Goal: Feedback & Contribution: Submit feedback/report problem

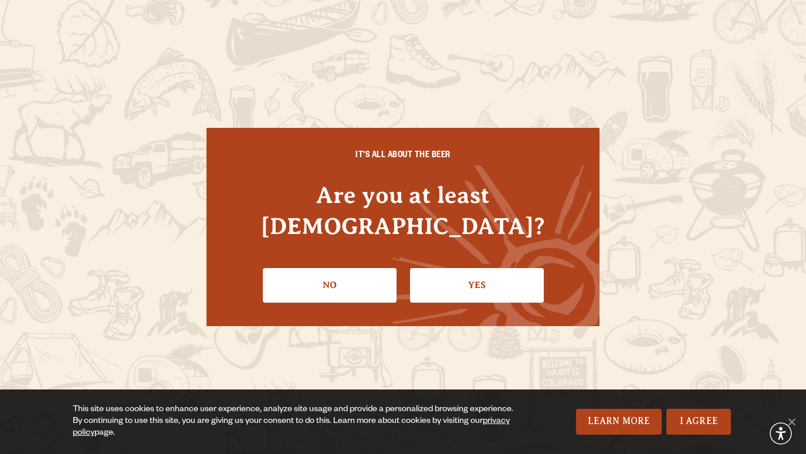
click at [484, 272] on link "Yes" at bounding box center [477, 285] width 134 height 34
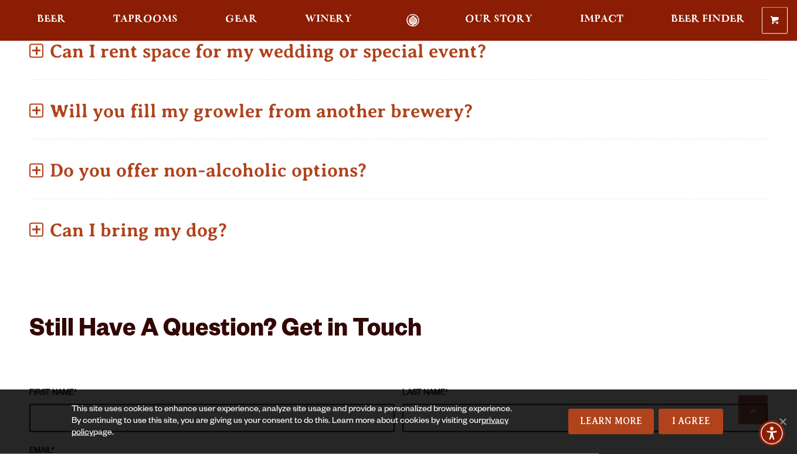
scroll to position [779, 0]
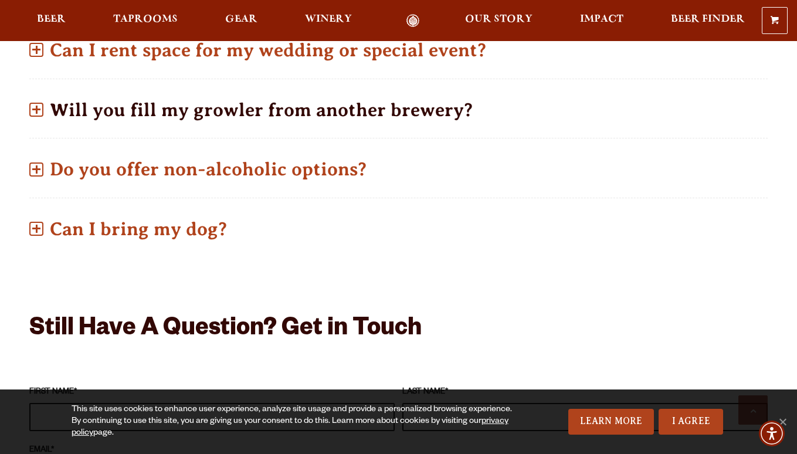
click at [198, 89] on p "Will you fill my growler from another brewery?" at bounding box center [398, 110] width 738 height 42
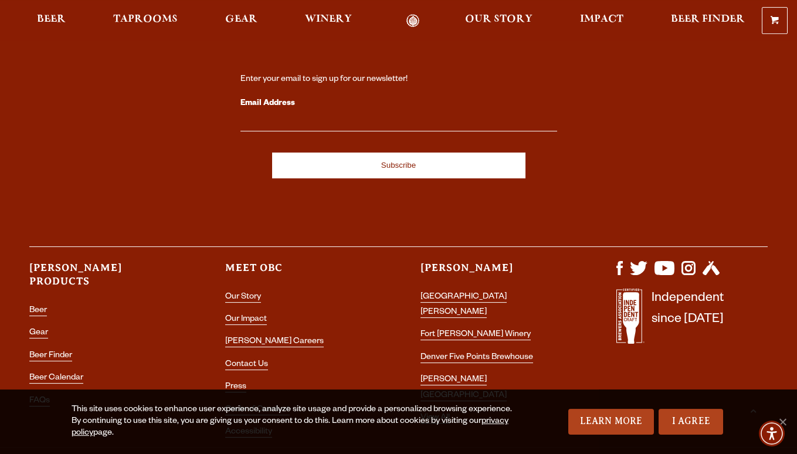
scroll to position [2433, 0]
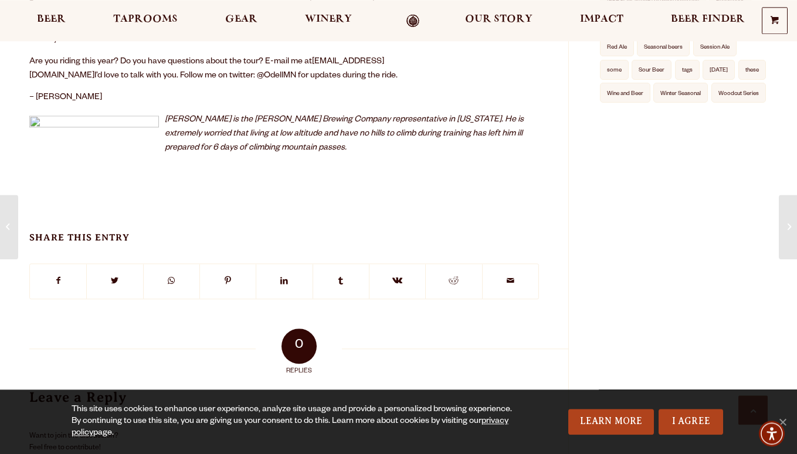
scroll to position [657, 0]
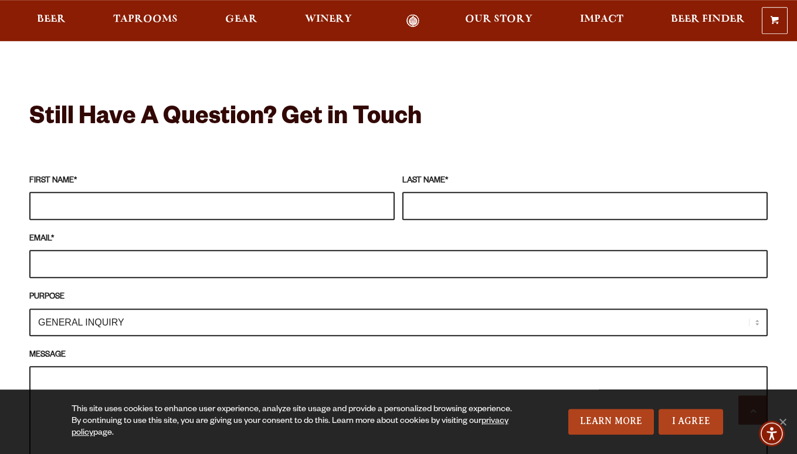
scroll to position [1014, 0]
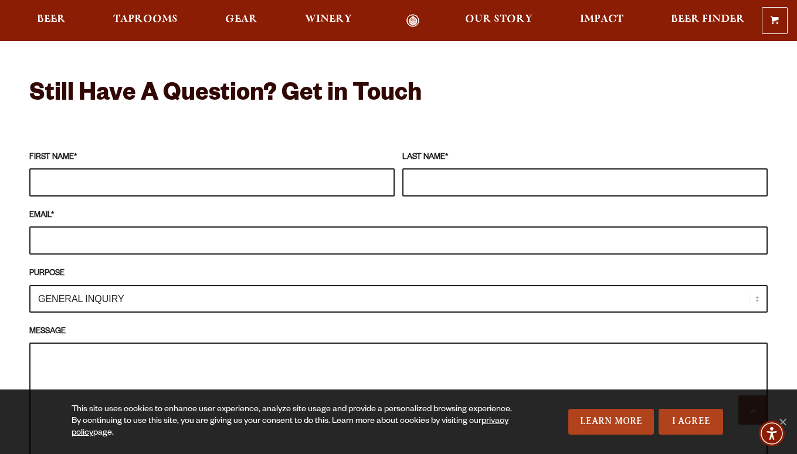
click at [294, 168] on input "FIRST NAME *" at bounding box center [211, 182] width 365 height 28
type input "Jeff"
type input "Mayo"
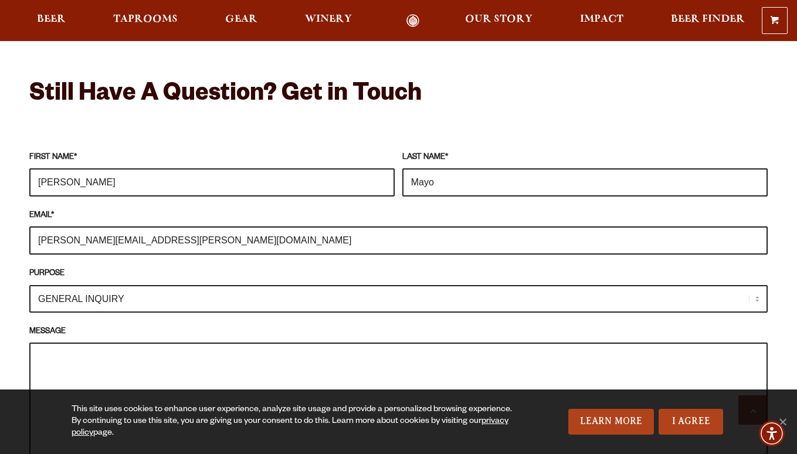
type input "jeff.r.mayo@gmail.com"
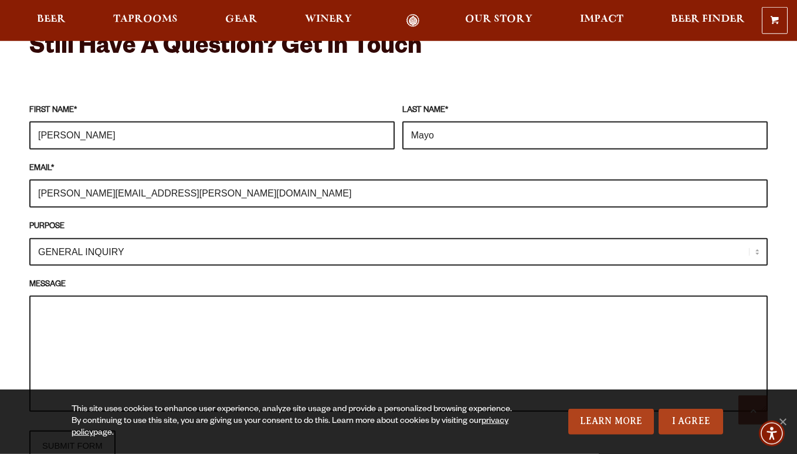
scroll to position [1107, 0]
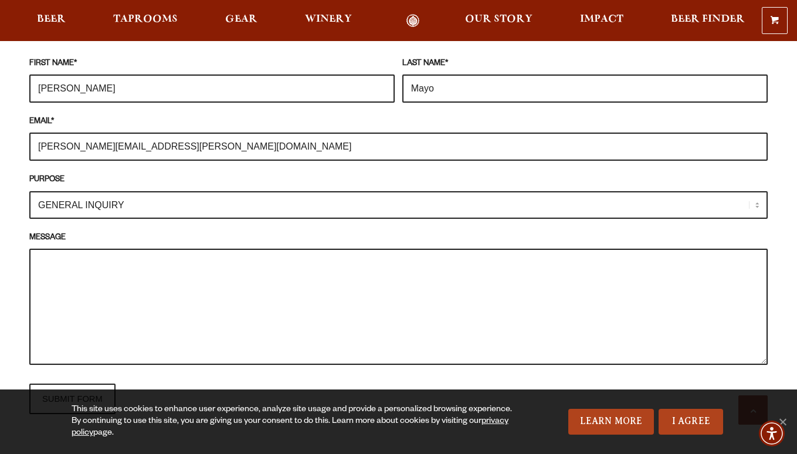
click at [182, 252] on textarea "MESSAGE" at bounding box center [398, 307] width 738 height 116
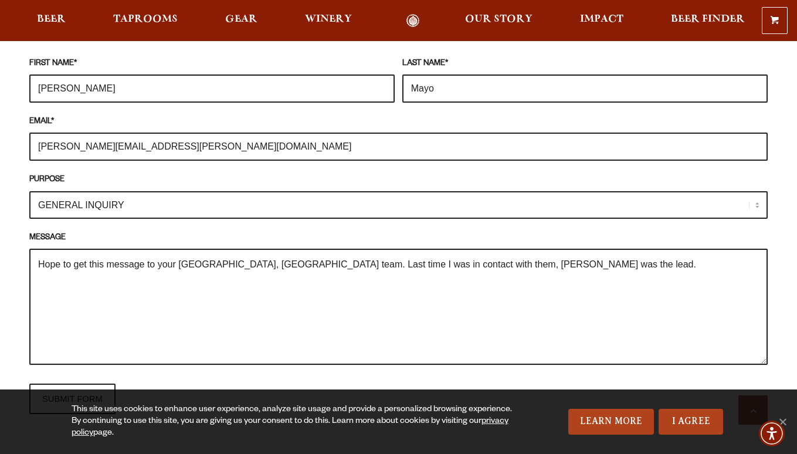
paste textarea "Hey Todd, we’ve met a couple times around town. Last time was maybe last spring…"
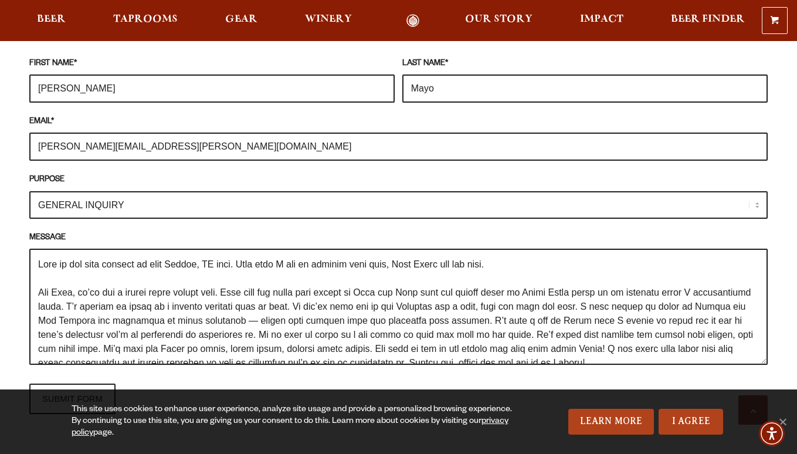
scroll to position [5, 0]
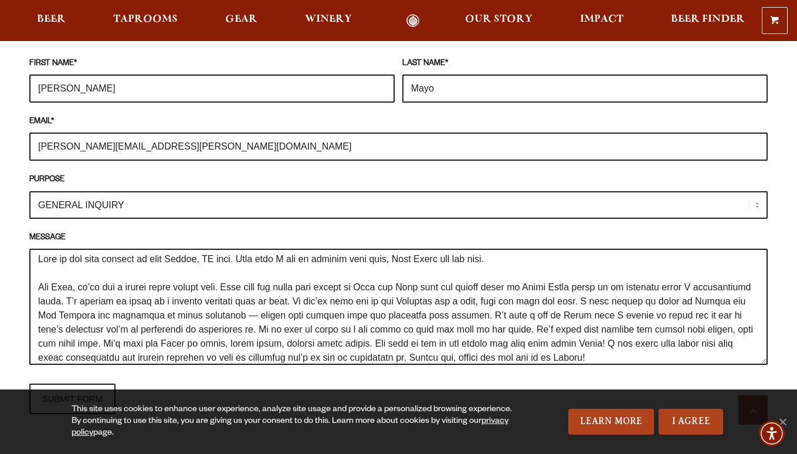
click at [84, 273] on textarea "MESSAGE" at bounding box center [398, 307] width 738 height 116
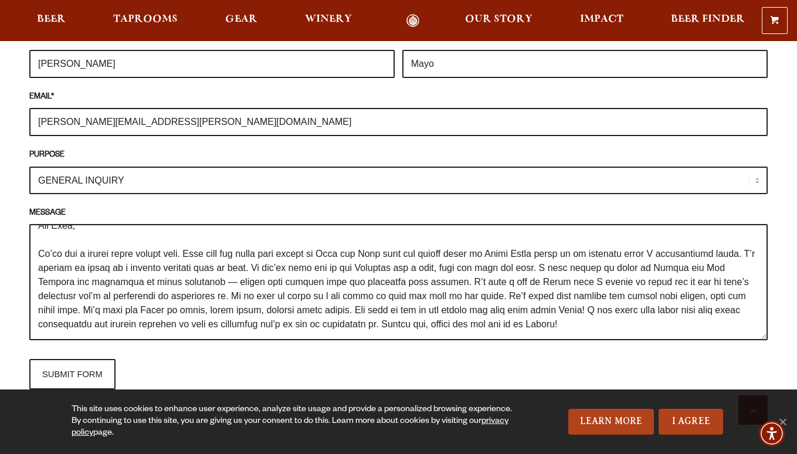
scroll to position [1136, 0]
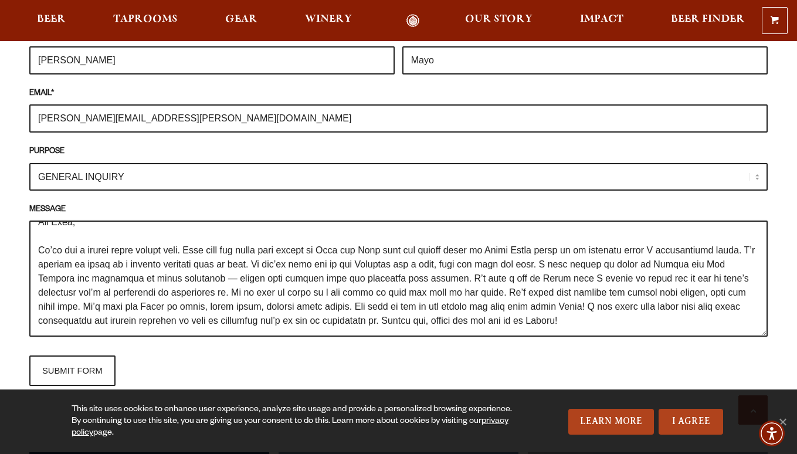
drag, startPoint x: 66, startPoint y: 250, endPoint x: 165, endPoint y: 249, distance: 99.1
click at [165, 249] on textarea "MESSAGE" at bounding box center [398, 279] width 738 height 116
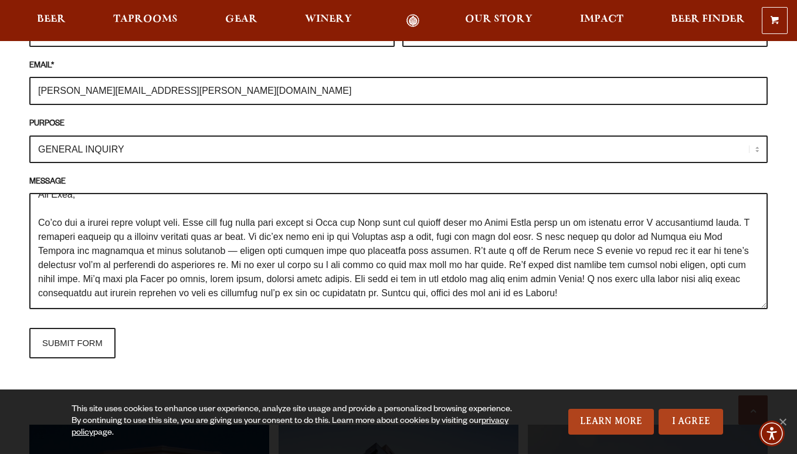
scroll to position [1164, 0]
click at [661, 282] on textarea "MESSAGE" at bounding box center [398, 250] width 738 height 116
click at [465, 278] on textarea "MESSAGE" at bounding box center [398, 250] width 738 height 116
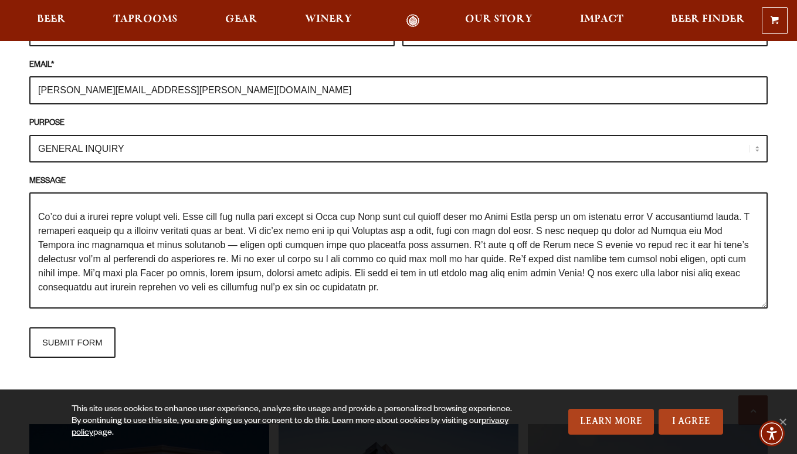
scroll to position [62, 0]
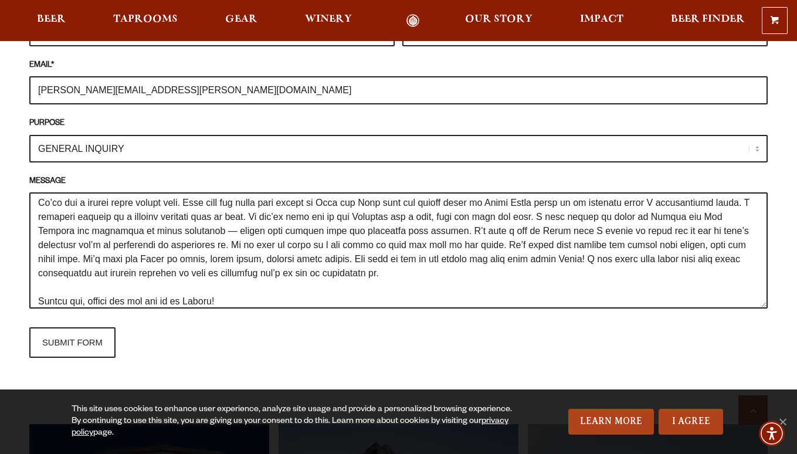
click at [352, 284] on textarea "MESSAGE" at bounding box center [398, 250] width 738 height 116
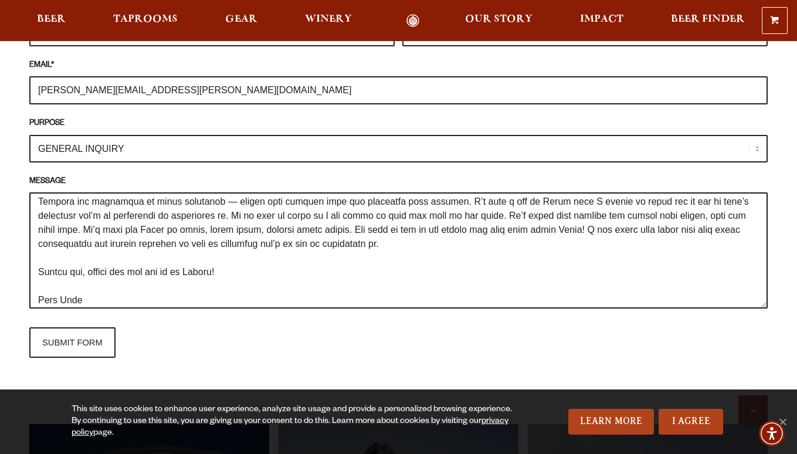
scroll to position [105, 0]
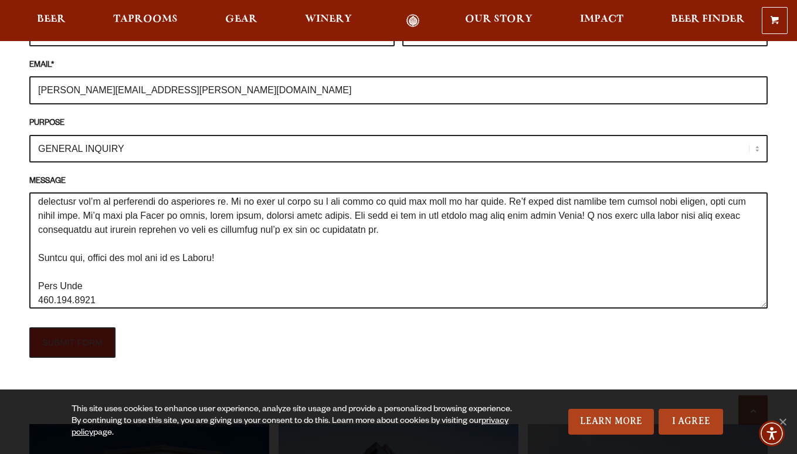
type textarea "Hope to get this message to your Austin, TX team. Last time I was in contact wi…"
click at [74, 327] on input "SUBMIT FORM" at bounding box center [72, 342] width 86 height 30
type input "Sending"
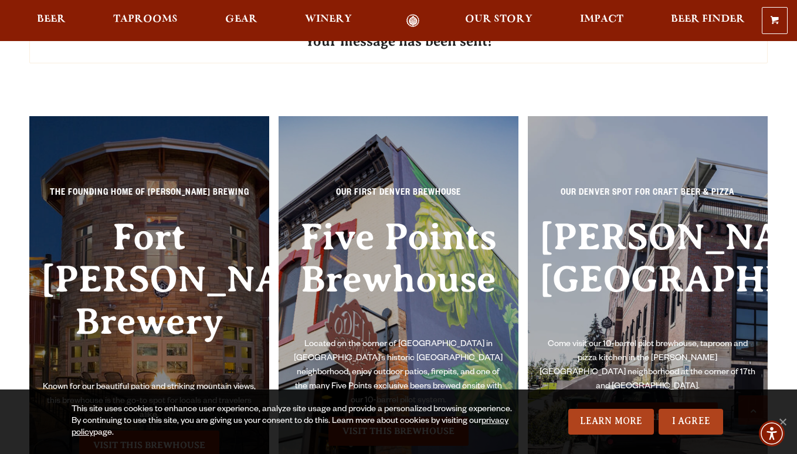
scroll to position [1163, 0]
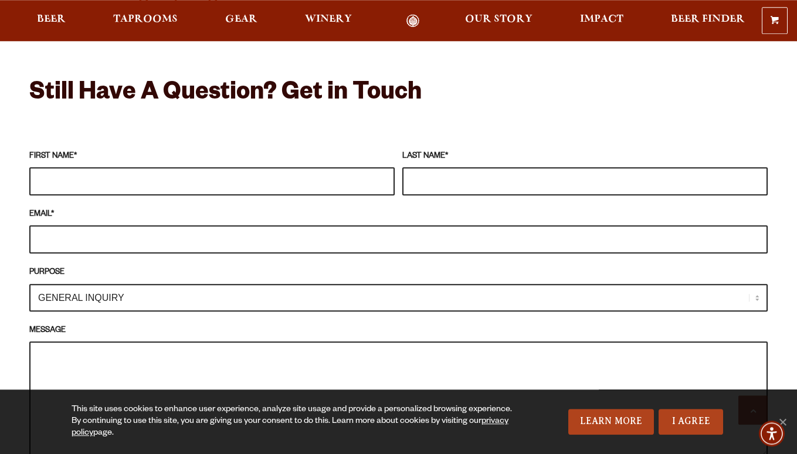
scroll to position [1042, 0]
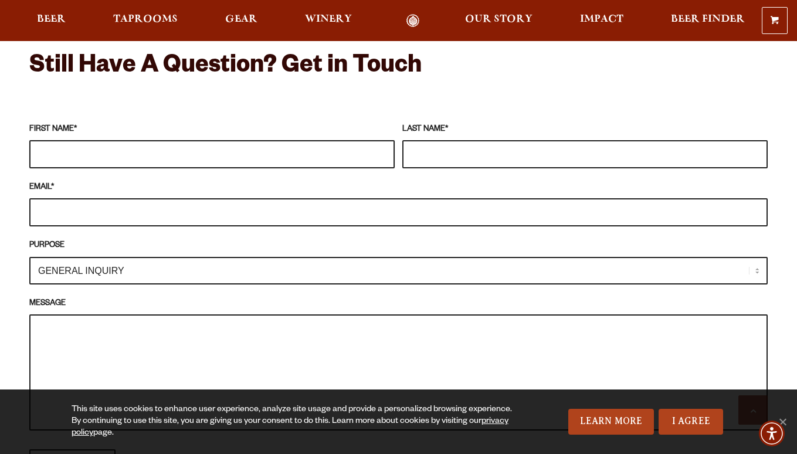
click at [123, 140] on input "FIRST NAME *" at bounding box center [211, 154] width 365 height 28
type input "Jeff"
type input "Mayo"
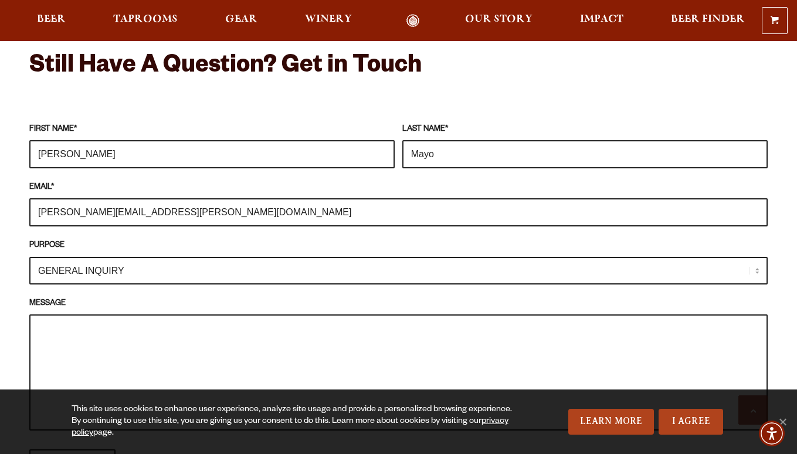
type input "jeff.r.mayo@gmail.com"
click at [113, 340] on textarea "MESSAGE" at bounding box center [398, 372] width 738 height 116
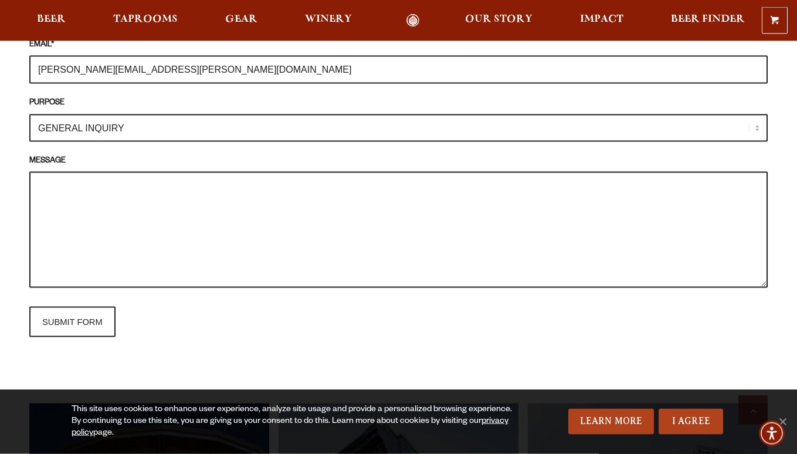
scroll to position [1201, 0]
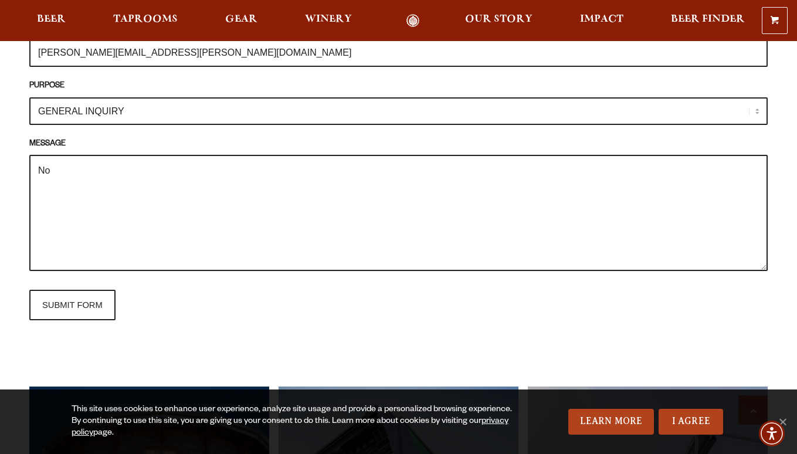
type textarea "N"
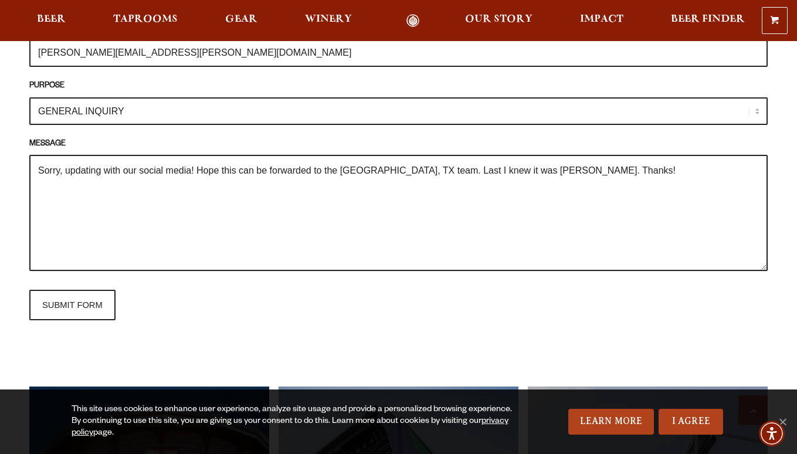
paste textarea "Hey Todd, we’ve met a couple times around town. Last time was maybe last spring…"
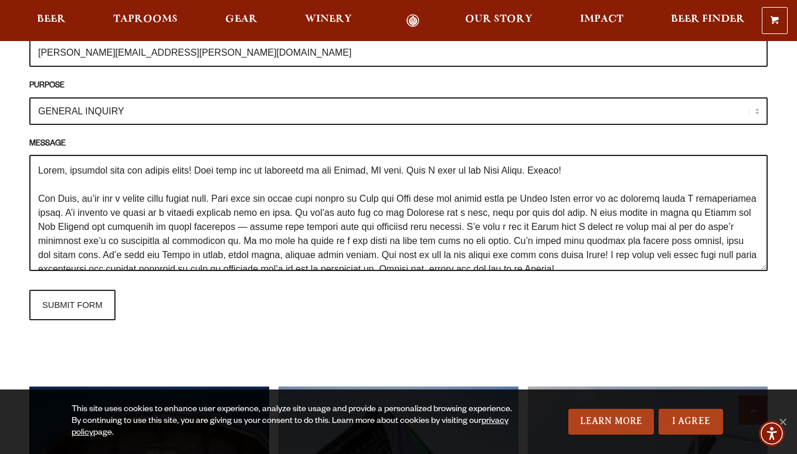
scroll to position [5, 0]
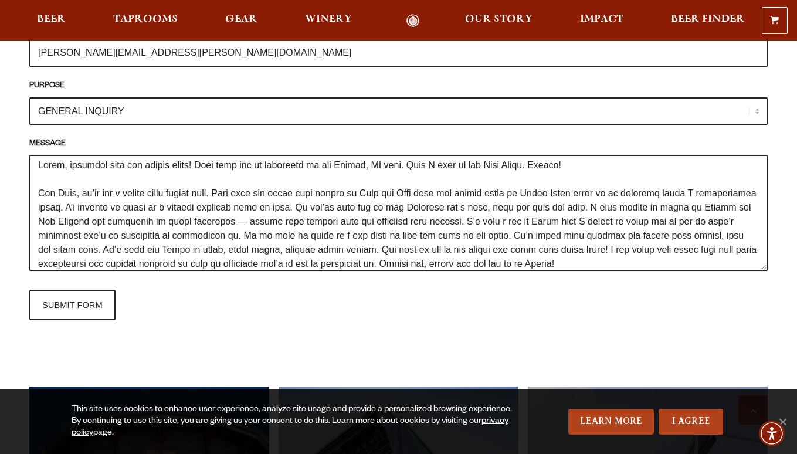
click at [86, 179] on textarea "MESSAGE" at bounding box center [398, 213] width 738 height 116
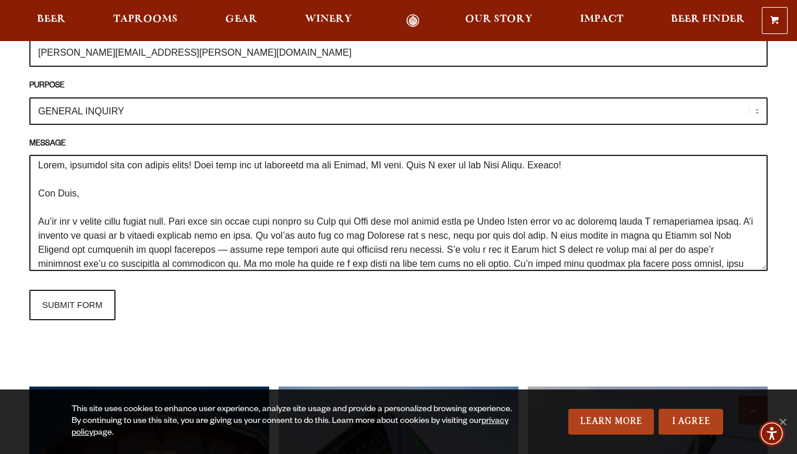
drag, startPoint x: 66, startPoint y: 220, endPoint x: 143, endPoint y: 216, distance: 77.5
click at [143, 216] on textarea "MESSAGE" at bounding box center [398, 213] width 738 height 116
click at [299, 220] on textarea "MESSAGE" at bounding box center [398, 213] width 738 height 116
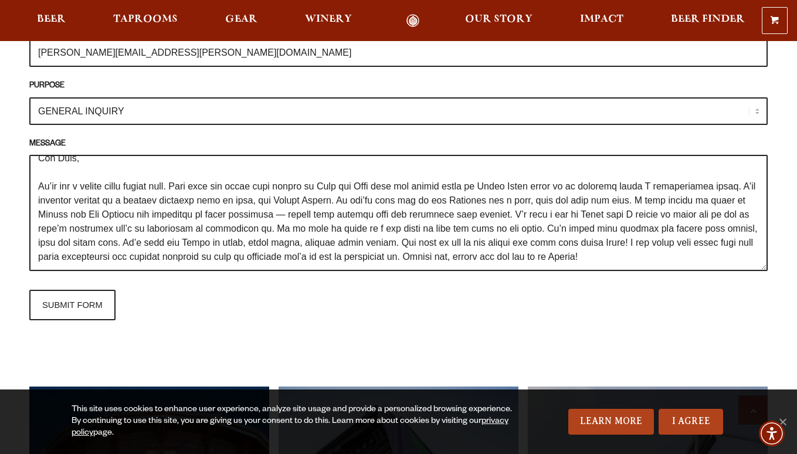
scroll to position [42, 0]
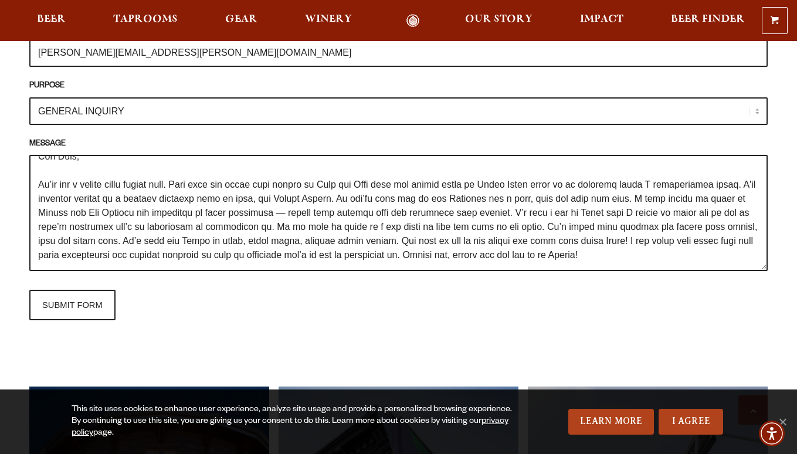
click at [541, 237] on textarea "MESSAGE" at bounding box center [398, 213] width 738 height 116
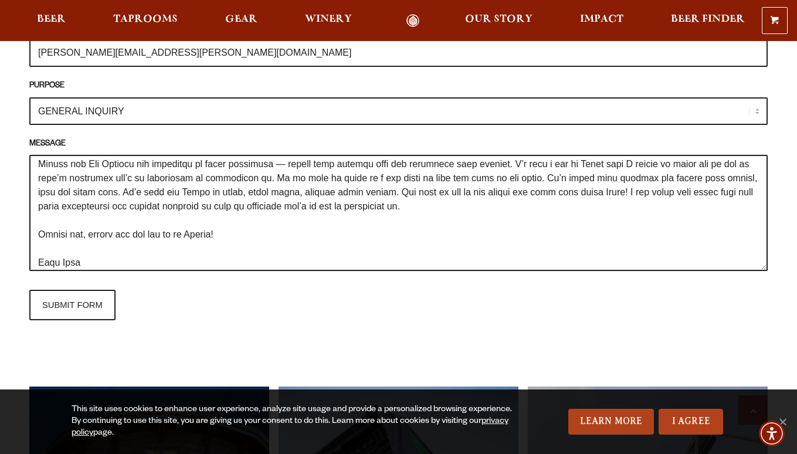
scroll to position [105, 0]
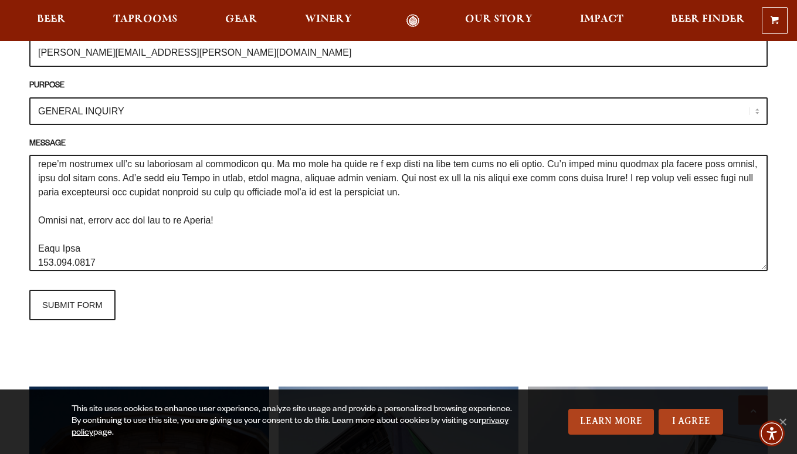
click at [574, 179] on textarea "MESSAGE" at bounding box center [398, 213] width 738 height 116
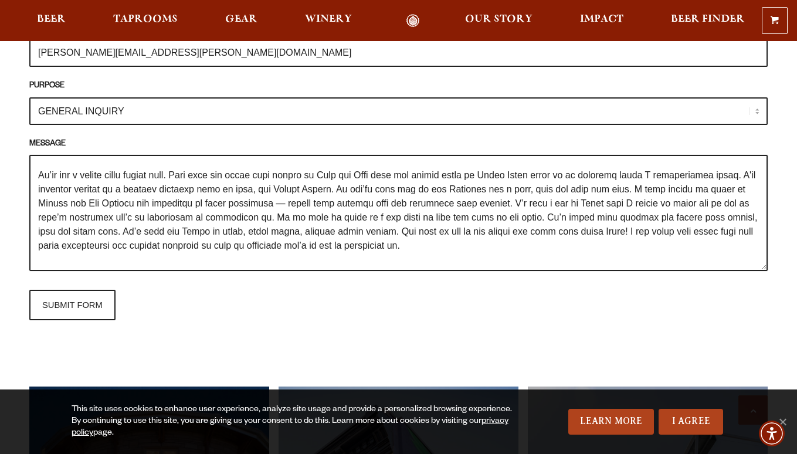
scroll to position [46, 0]
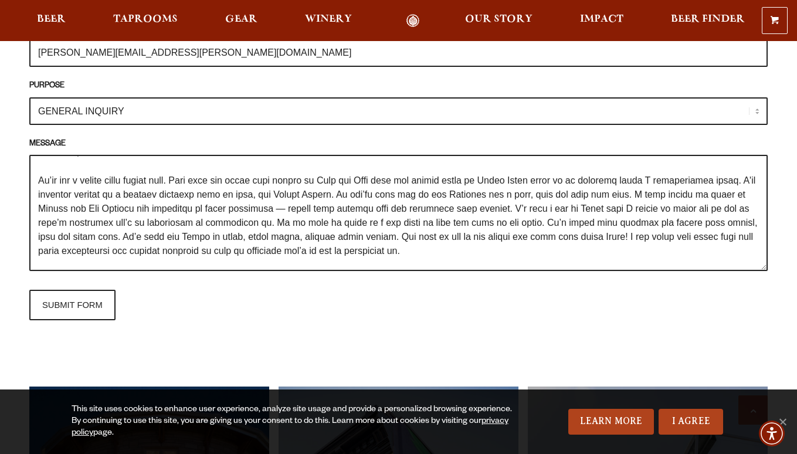
click at [337, 209] on textarea "MESSAGE" at bounding box center [398, 213] width 738 height 116
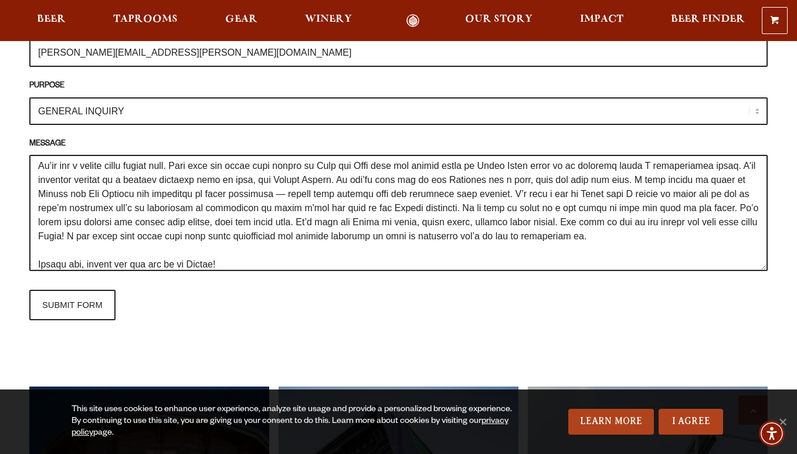
scroll to position [58, 0]
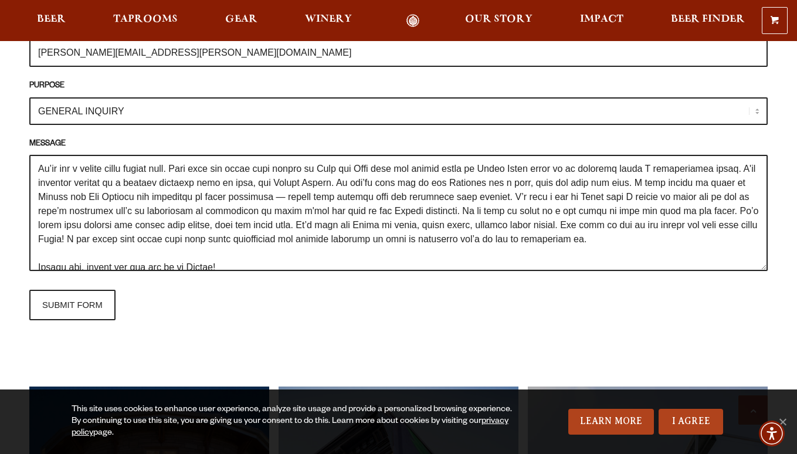
click at [736, 222] on textarea "MESSAGE" at bounding box center [398, 213] width 738 height 116
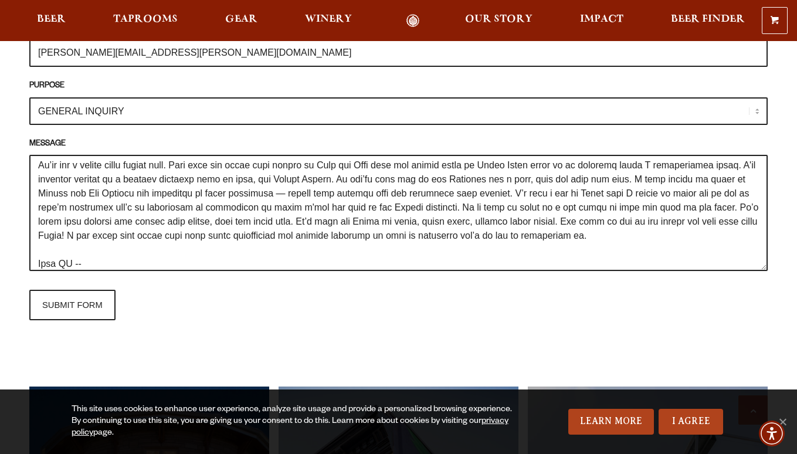
scroll to position [76, 0]
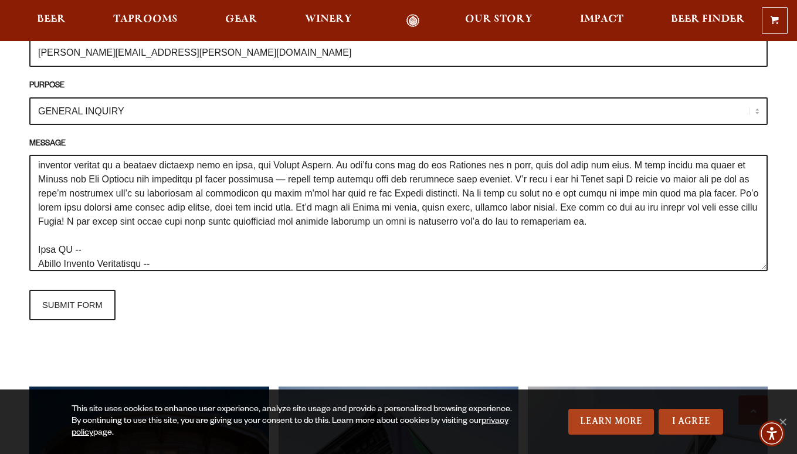
paste textarea "https://www.instagram.com/sandlotrevolution/"
click at [128, 232] on textarea "MESSAGE" at bounding box center [398, 213] width 738 height 116
paste textarea "https://www.instagram.com/atx.violet.crowns/"
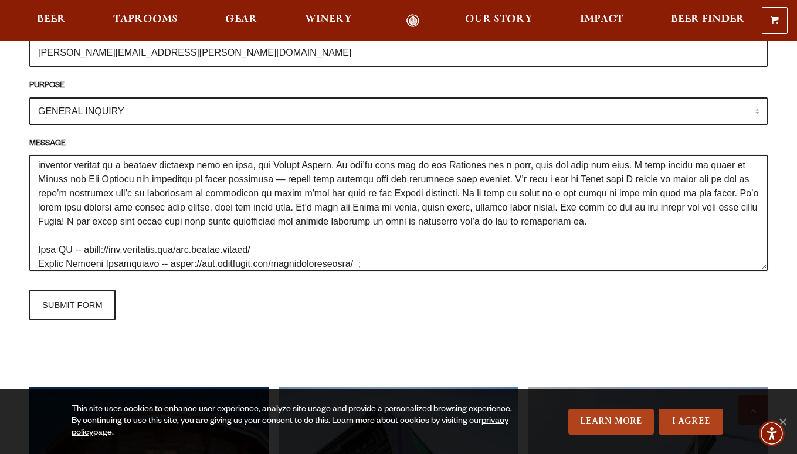
click at [401, 253] on textarea "MESSAGE" at bounding box center [398, 213] width 738 height 116
paste textarea "https://www.instagram.com/austinsandlot/"
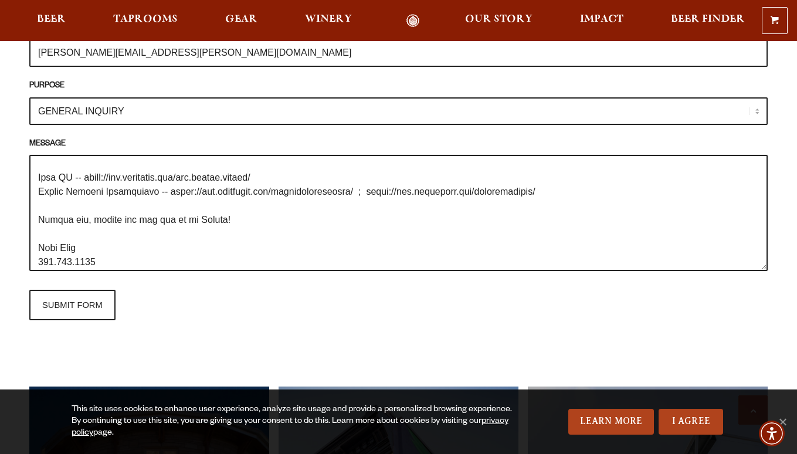
scroll to position [155, 0]
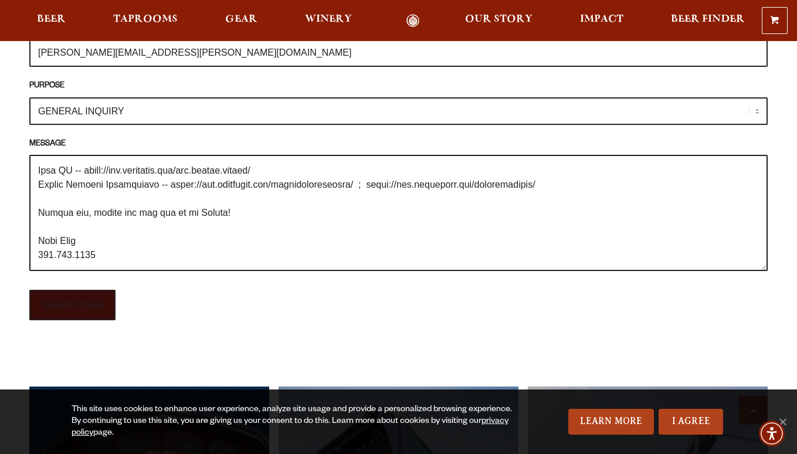
type textarea "Sorry, updating with our social media! Hope this can be forwarded to the Austin…"
click at [65, 292] on input "SUBMIT FORM" at bounding box center [72, 305] width 86 height 30
type input "Sending"
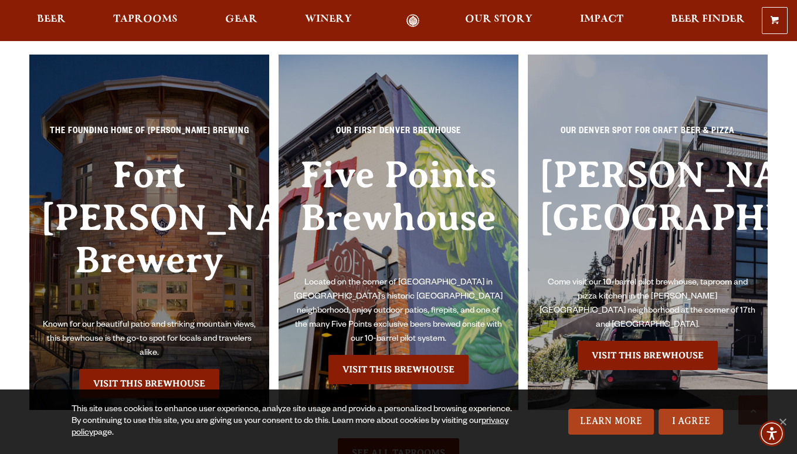
scroll to position [1201, 0]
